Goal: Check status: Check status

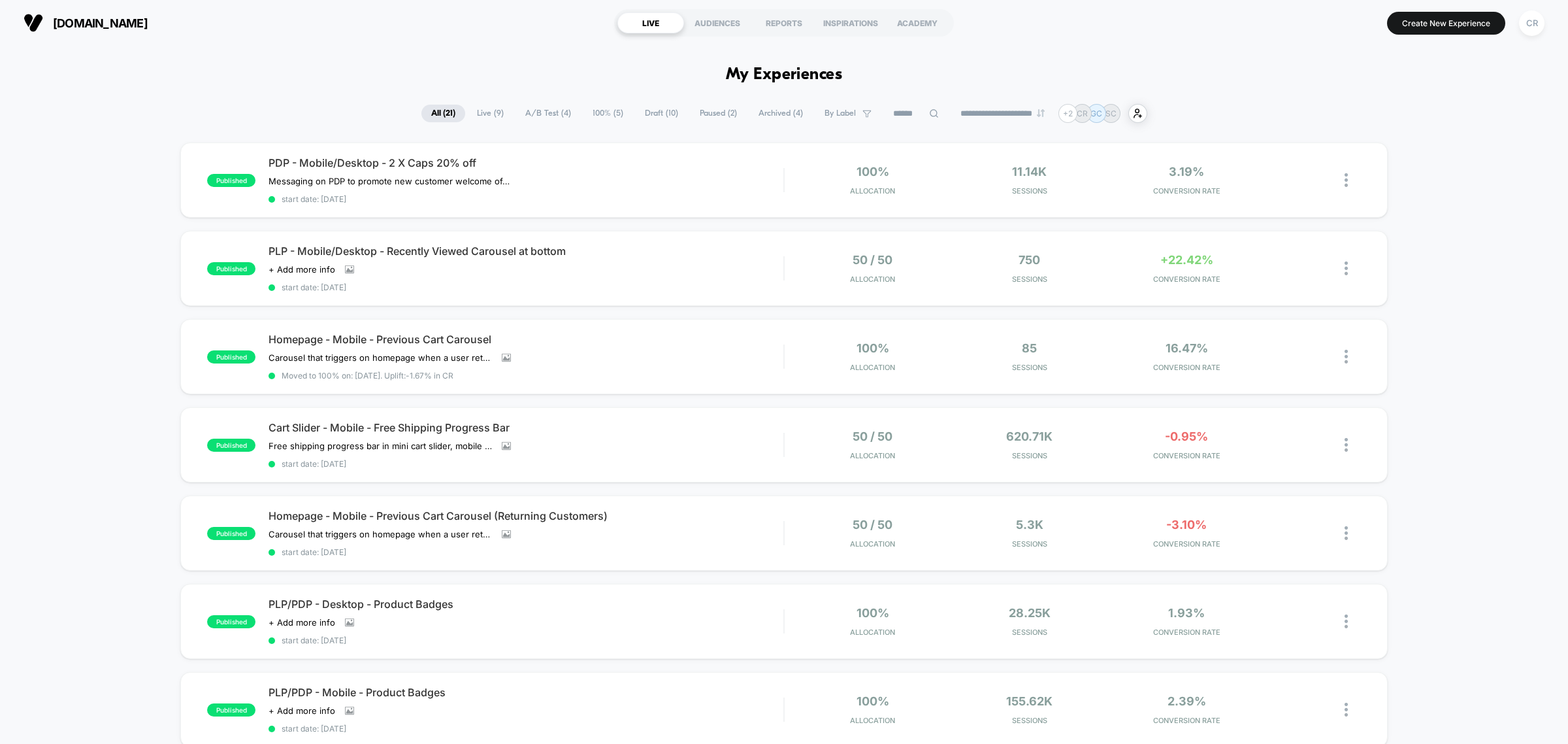
click at [1165, 275] on span "CONVERSION RATE" at bounding box center [1186, 279] width 150 height 9
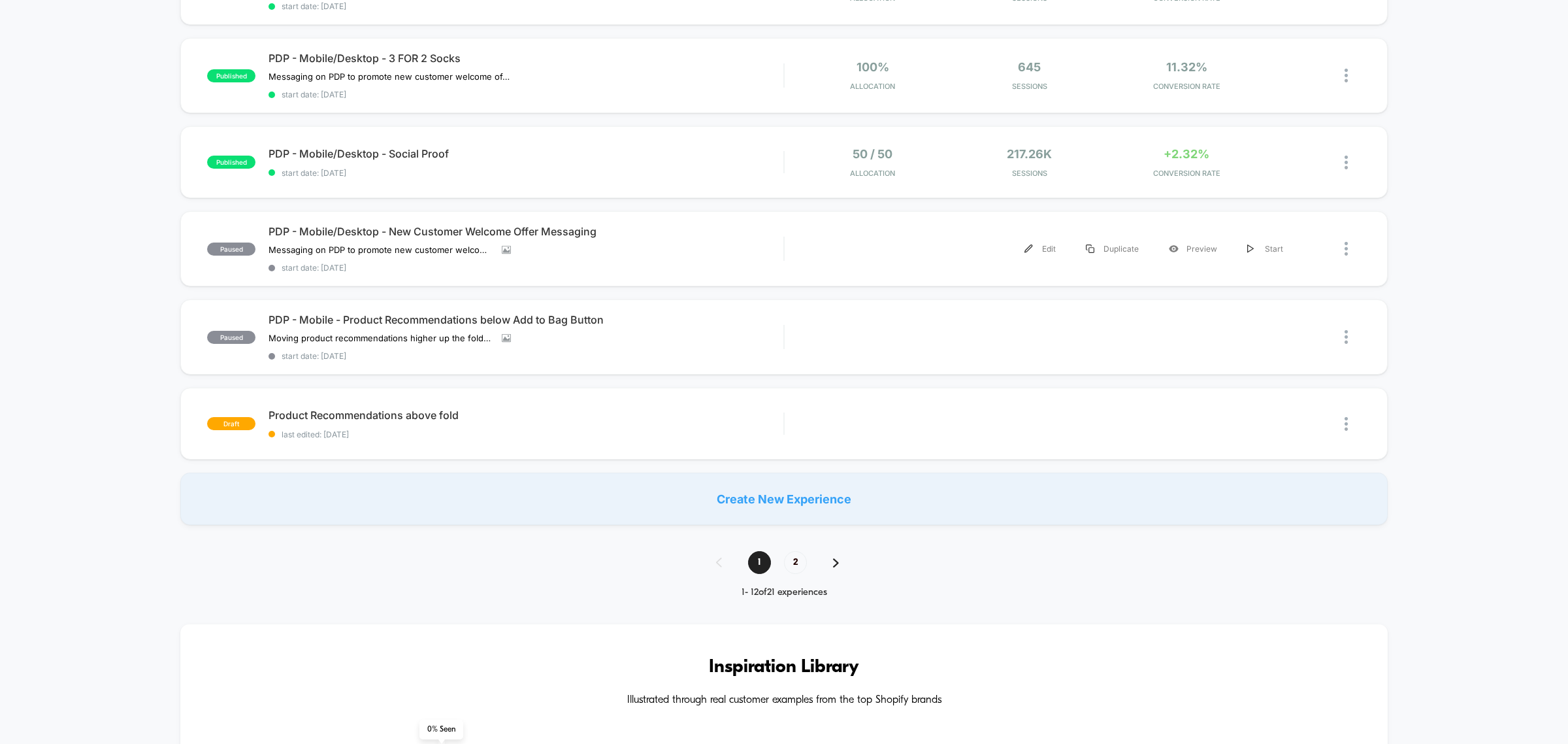
scroll to position [735, 0]
